Goal: Obtain resource: Download file/media

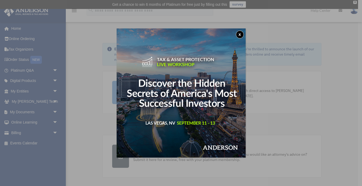
click at [240, 33] on button "x" at bounding box center [240, 35] width 8 height 8
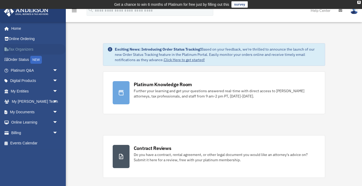
click at [28, 48] on link "Tax Organizers" at bounding box center [35, 49] width 62 height 11
click at [29, 109] on link "My Documents arrow_drop_down" at bounding box center [35, 112] width 62 height 11
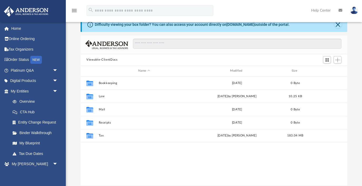
scroll to position [23, 0]
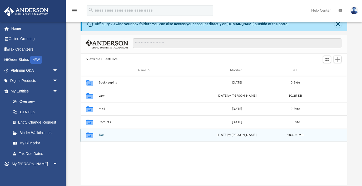
click at [102, 134] on button "Tax" at bounding box center [144, 134] width 91 height 3
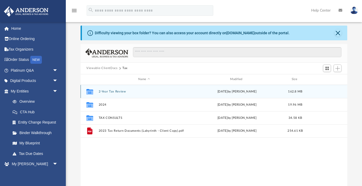
scroll to position [16, 0]
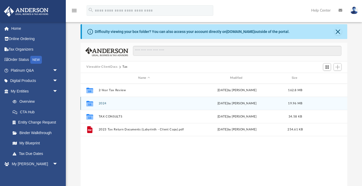
click at [100, 103] on button "2024" at bounding box center [144, 102] width 91 height 3
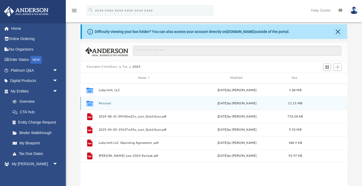
click at [103, 103] on button "Personal" at bounding box center [144, 102] width 91 height 3
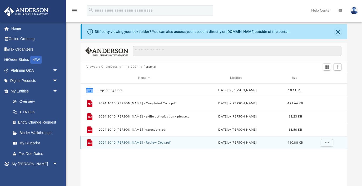
click at [115, 143] on button "2024 1040 Wilson, Ryan - Review Copy.pdf" at bounding box center [144, 142] width 91 height 3
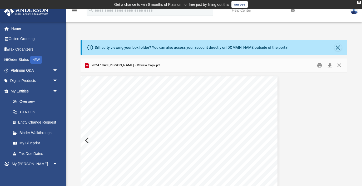
scroll to position [0, 0]
click at [37, 160] on link "My Anderson Team arrow_drop_down" at bounding box center [35, 164] width 62 height 11
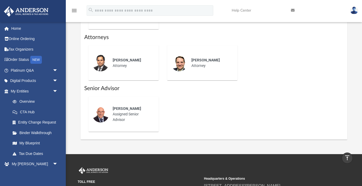
scroll to position [164, 0]
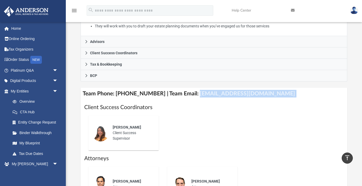
drag, startPoint x: 189, startPoint y: 86, endPoint x: 251, endPoint y: 94, distance: 62.7
click at [254, 93] on div "Team Phone: (725) 208-3141 | Team Email: myteam@andersonadvisors.com Client Suc…" at bounding box center [214, 174] width 267 height 173
copy div "myteam@andersonadvisors.com"
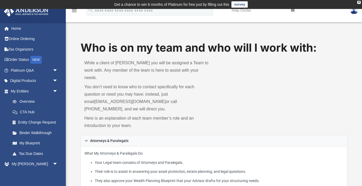
scroll to position [0, 0]
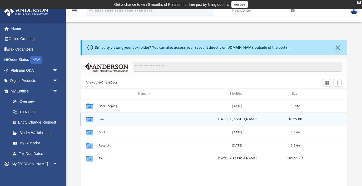
scroll to position [120, 266]
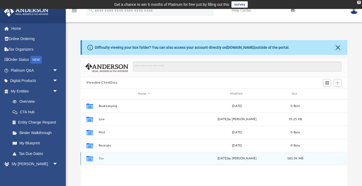
click at [93, 160] on icon "grid" at bounding box center [89, 159] width 7 height 4
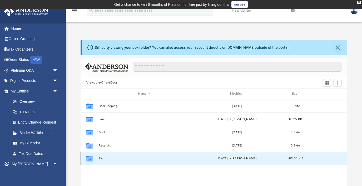
click at [102, 159] on button "Tax" at bounding box center [144, 158] width 91 height 3
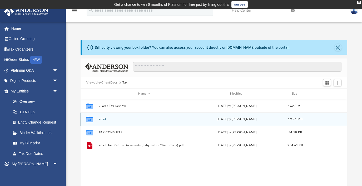
click at [105, 118] on button "2024" at bounding box center [144, 118] width 91 height 3
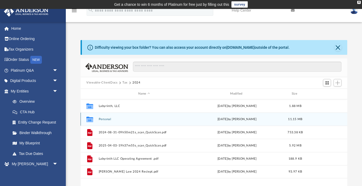
click at [109, 118] on button "Personal" at bounding box center [144, 118] width 91 height 3
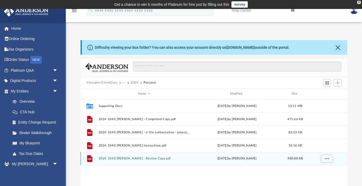
click at [125, 158] on button "2024 1040 Wilson, Ryan - Review Copy.pdf" at bounding box center [144, 158] width 91 height 3
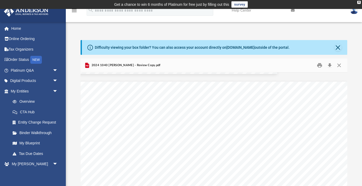
scroll to position [0, 0]
